Goal: Find specific fact: Find specific fact

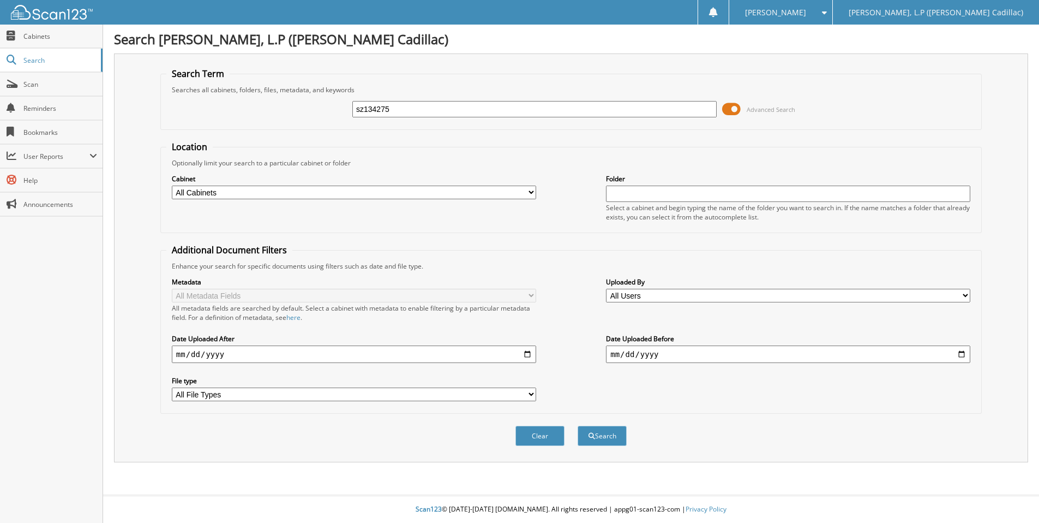
type input "sz134275"
click at [578, 425] on button "Search" at bounding box center [602, 435] width 49 height 20
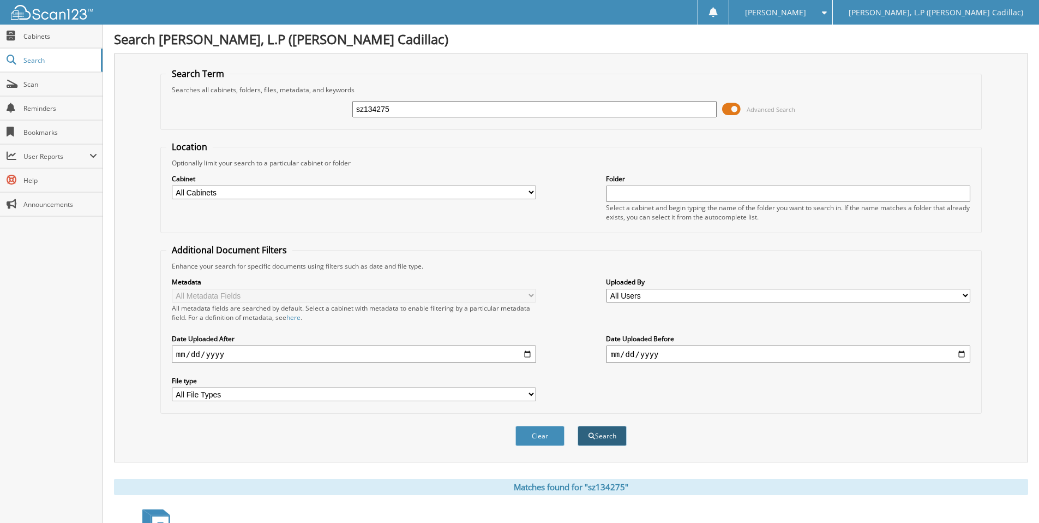
click at [617, 446] on button "Search" at bounding box center [602, 435] width 49 height 20
